Goal: Transaction & Acquisition: Book appointment/travel/reservation

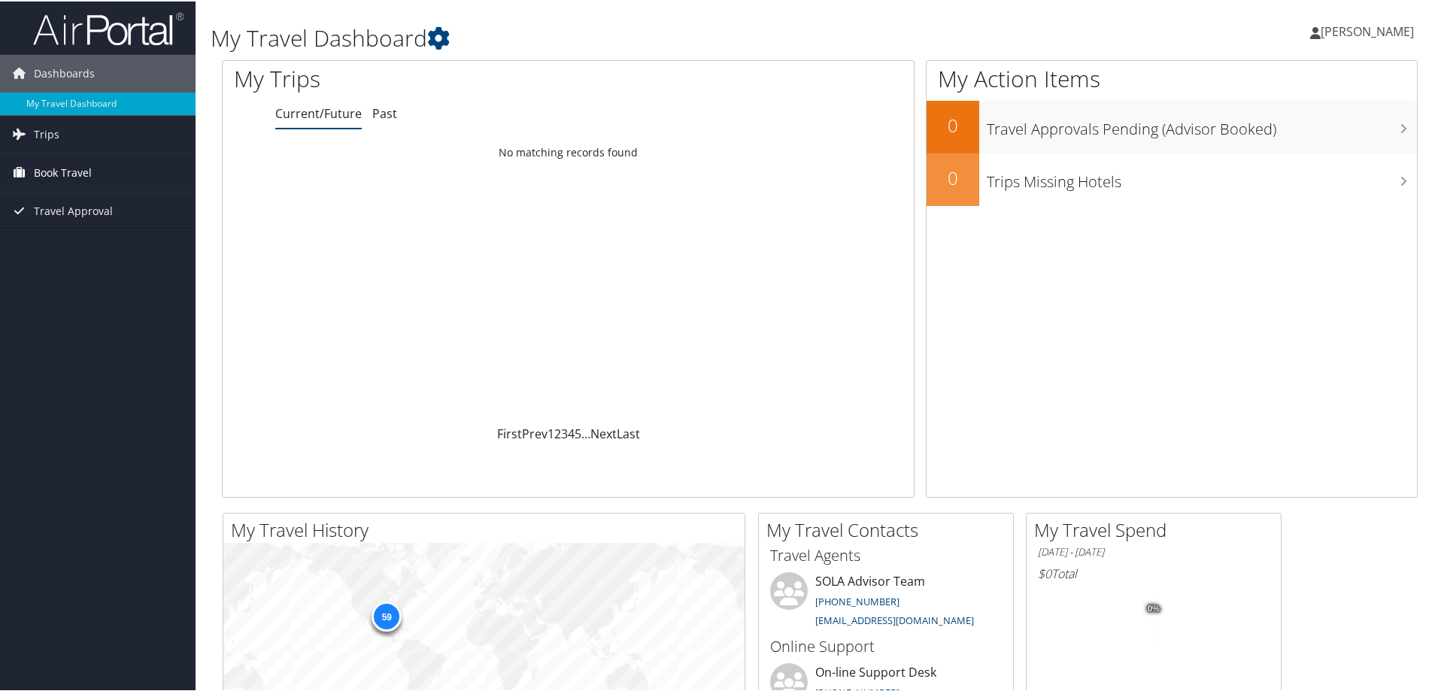
click at [89, 171] on span "Book Travel" at bounding box center [63, 172] width 58 height 38
click at [105, 225] on link "Book/Manage Online Trips" at bounding box center [97, 224] width 195 height 23
